Goal: Find specific page/section: Find specific page/section

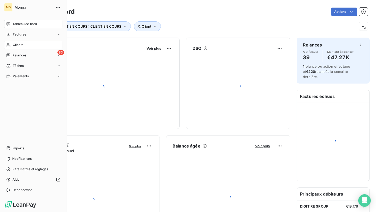
click at [13, 42] on div "Clients" at bounding box center [33, 45] width 58 height 8
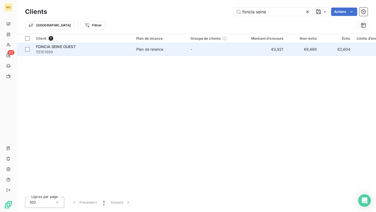
type input "foncia seine"
click at [90, 49] on span "55161869" at bounding box center [83, 51] width 94 height 5
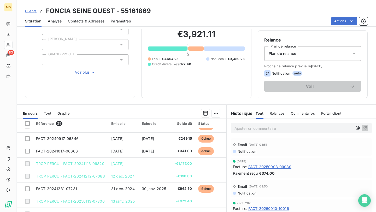
scroll to position [64, 0]
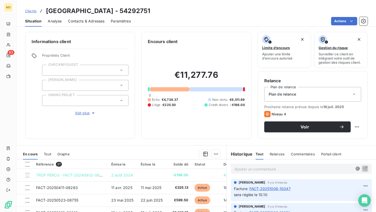
scroll to position [105, 0]
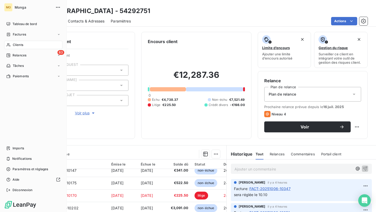
click at [10, 40] on nav "Tableau de bord Factures Clients 83 Relances Tâches Paiements" at bounding box center [33, 50] width 58 height 61
click at [10, 42] on div "Clients" at bounding box center [33, 45] width 58 height 8
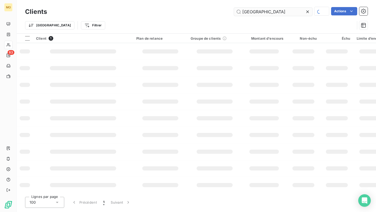
click at [276, 11] on input "le havre" at bounding box center [273, 12] width 78 height 8
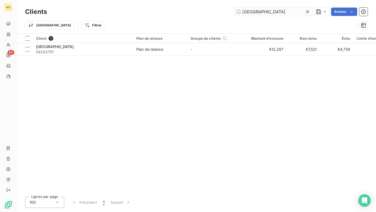
click at [276, 11] on input "le havre" at bounding box center [273, 12] width 78 height 8
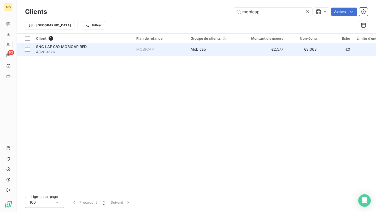
type input "mobicap"
click at [102, 50] on span "43280326" at bounding box center [83, 51] width 94 height 5
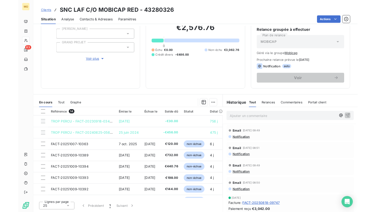
scroll to position [71, 0]
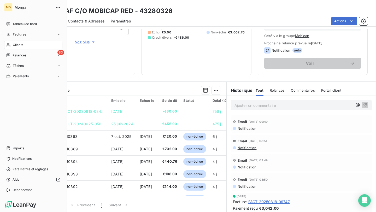
click at [8, 44] on icon at bounding box center [8, 45] width 4 height 4
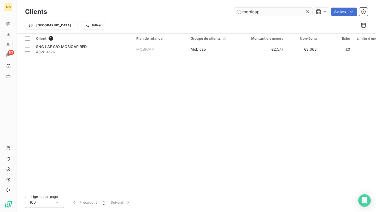
click at [248, 9] on input "mobicap" at bounding box center [273, 12] width 78 height 8
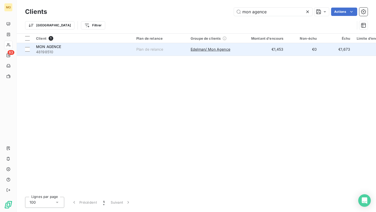
type input "mon agence"
click at [84, 51] on span "48198510" at bounding box center [83, 51] width 94 height 5
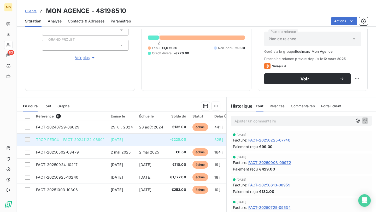
scroll to position [57, 0]
